Goal: Check status: Check status

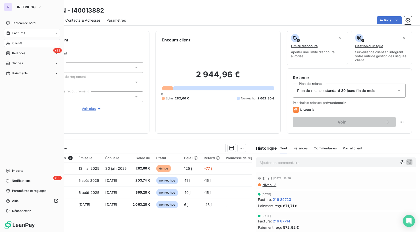
click at [17, 34] on span "Factures" at bounding box center [18, 33] width 13 height 5
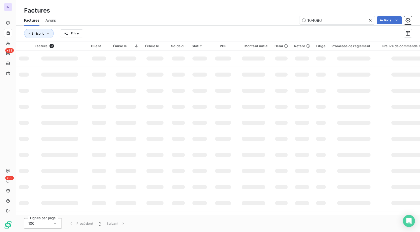
drag, startPoint x: 334, startPoint y: 17, endPoint x: 214, endPoint y: 33, distance: 121.3
click at [214, 33] on div "Factures Avoirs 104096 Actions Émise le Filtrer" at bounding box center [218, 28] width 404 height 26
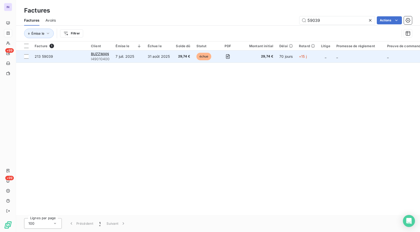
type input "59039"
click at [130, 59] on td "7 juil. 2025" at bounding box center [128, 56] width 32 height 12
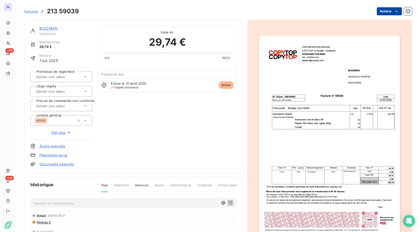
click at [385, 11] on html "IN +99 +99 Factures 213 59039 Actions BUZZMAN I49010400 Montant initial 29,74 €…" at bounding box center [210, 116] width 420 height 232
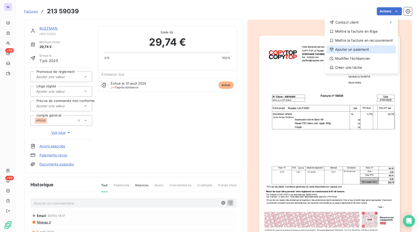
click at [355, 48] on div "Ajouter un paiement" at bounding box center [360, 49] width 69 height 8
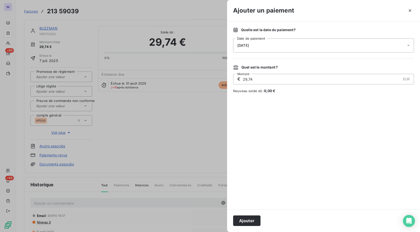
click at [309, 47] on div "[DATE]" at bounding box center [323, 45] width 181 height 14
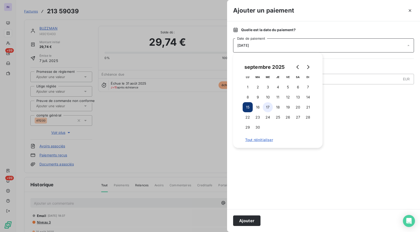
click at [269, 106] on button "17" at bounding box center [268, 107] width 10 height 10
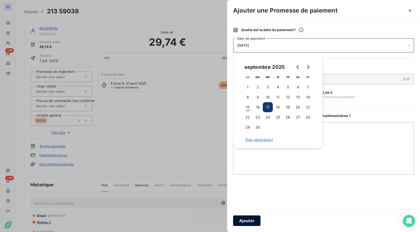
click at [249, 218] on button "Ajouter" at bounding box center [246, 220] width 27 height 11
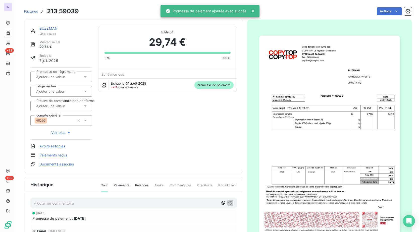
click at [64, 78] on input "text" at bounding box center [61, 77] width 50 height 5
click at [66, 88] on div "Oui" at bounding box center [64, 90] width 48 height 8
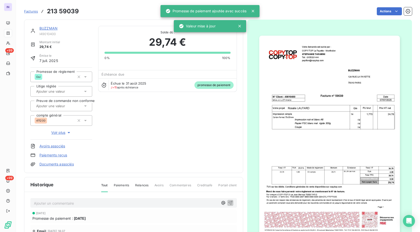
click at [46, 27] on link "BUZZMAN" at bounding box center [48, 28] width 18 height 4
